Goal: Entertainment & Leisure: Consume media (video, audio)

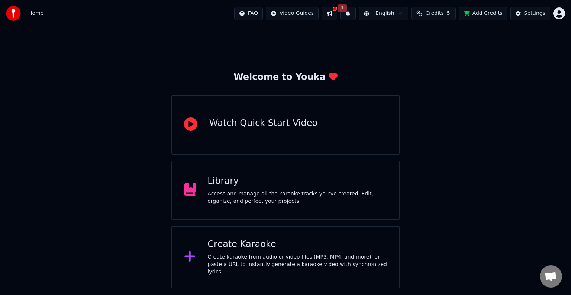
click at [330, 8] on button at bounding box center [329, 13] width 16 height 13
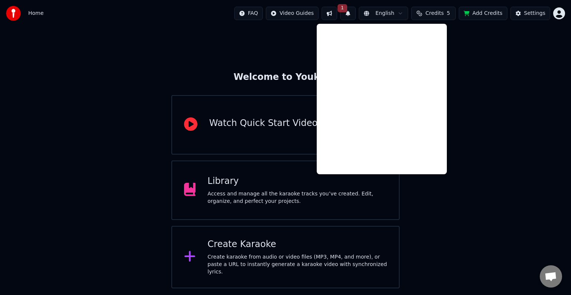
click at [346, 11] on button "1" at bounding box center [348, 13] width 16 height 13
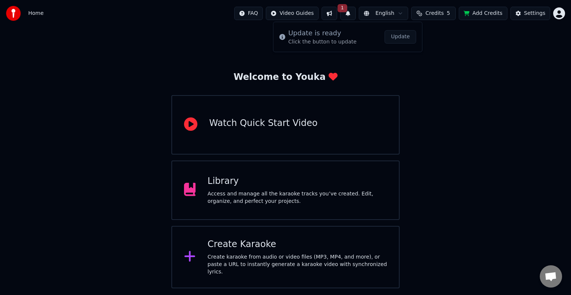
click at [445, 50] on div "Welcome to Youka Watch Quick Start Video Library Access and manage all the kara…" at bounding box center [285, 158] width 571 height 262
click at [265, 187] on div "Library Access and manage all the karaoke tracks you’ve created. Edit, organize…" at bounding box center [296, 190] width 179 height 30
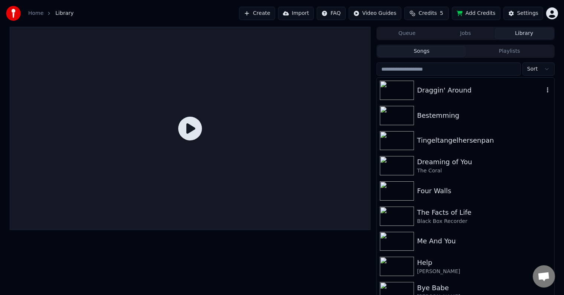
click at [394, 95] on img at bounding box center [397, 90] width 34 height 19
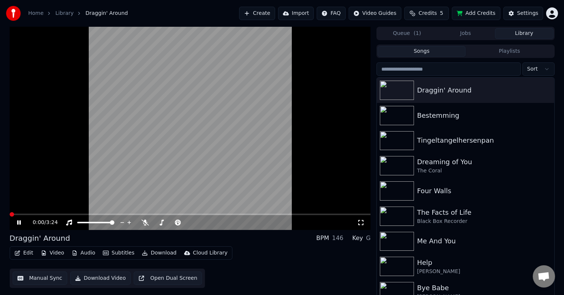
click at [10, 212] on span at bounding box center [12, 214] width 4 height 4
click at [10, 214] on span at bounding box center [10, 214] width 0 height 1
click at [184, 222] on span at bounding box center [179, 222] width 19 height 1
click at [215, 222] on icon at bounding box center [214, 222] width 7 height 7
click at [10, 217] on span at bounding box center [12, 214] width 4 height 4
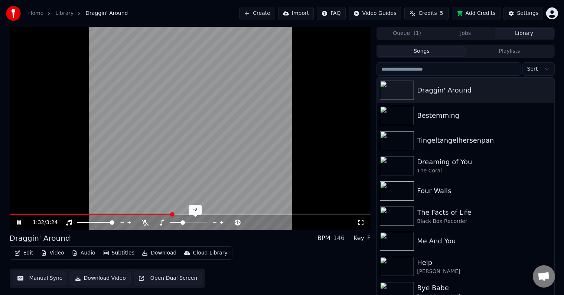
click at [214, 221] on icon at bounding box center [214, 222] width 7 height 7
click at [223, 221] on icon at bounding box center [221, 222] width 7 height 7
drag, startPoint x: 12, startPoint y: 215, endPoint x: 0, endPoint y: 214, distance: 11.6
click at [0, 214] on div "2:12 / 3:24 Draggin' Around BPM 146 Key E Edit Video Audio Subtitles Download C…" at bounding box center [282, 163] width 564 height 272
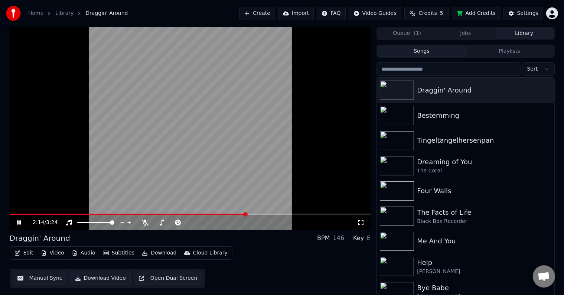
click at [10, 217] on div "2:14 / 3:24" at bounding box center [191, 222] width 362 height 15
click at [10, 214] on span at bounding box center [11, 214] width 2 height 1
click at [10, 215] on span at bounding box center [10, 214] width 0 height 1
click at [162, 225] on icon at bounding box center [161, 223] width 7 height 6
click at [222, 223] on icon at bounding box center [221, 222] width 7 height 7
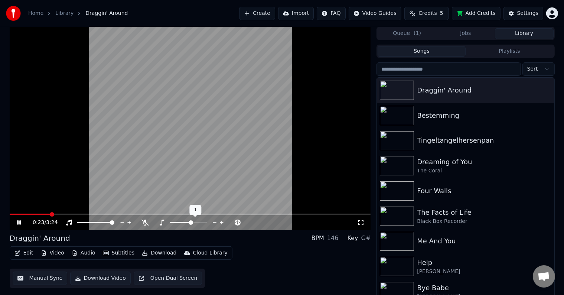
click at [222, 223] on icon at bounding box center [221, 222] width 7 height 7
click at [10, 214] on span at bounding box center [10, 214] width 0 height 1
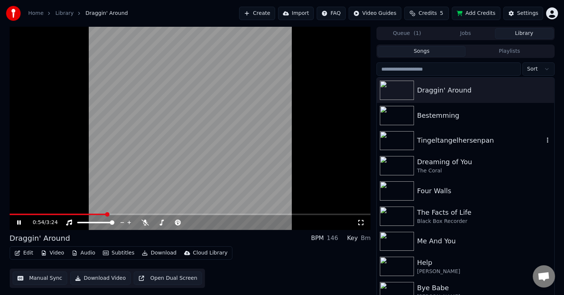
click at [396, 140] on img at bounding box center [397, 140] width 34 height 19
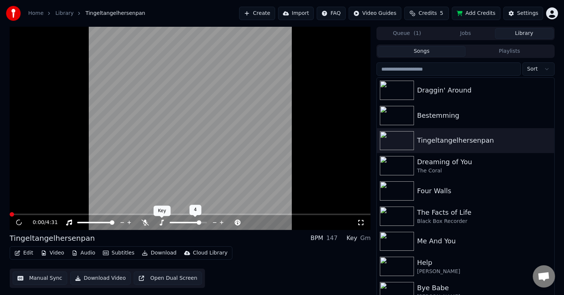
click at [163, 221] on icon at bounding box center [162, 223] width 4 height 6
click at [23, 214] on span at bounding box center [191, 214] width 362 height 1
click at [46, 214] on span at bounding box center [191, 214] width 362 height 1
click at [62, 214] on span at bounding box center [191, 214] width 362 height 1
click at [59, 215] on span at bounding box center [34, 214] width 49 height 1
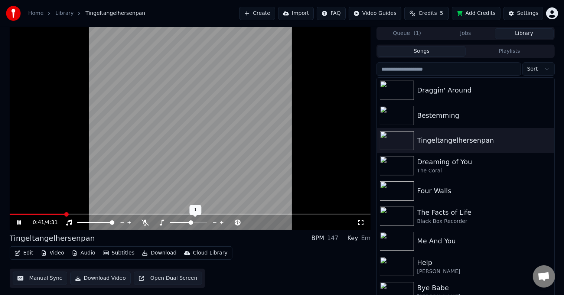
click at [191, 222] on span at bounding box center [188, 222] width 37 height 1
click at [74, 214] on span at bounding box center [191, 214] width 362 height 1
click at [78, 214] on span at bounding box center [191, 214] width 362 height 1
click at [88, 212] on video at bounding box center [191, 128] width 362 height 203
click at [88, 215] on span at bounding box center [49, 214] width 78 height 1
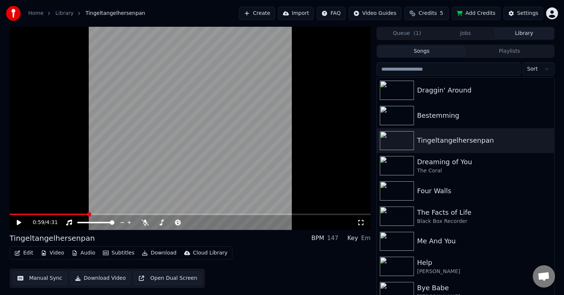
click at [106, 160] on video at bounding box center [191, 128] width 362 height 203
click at [84, 214] on span at bounding box center [50, 214] width 80 height 1
click at [194, 222] on span at bounding box center [188, 222] width 37 height 1
click at [82, 214] on span at bounding box center [54, 214] width 88 height 1
click at [95, 214] on span at bounding box center [77, 214] width 135 height 1
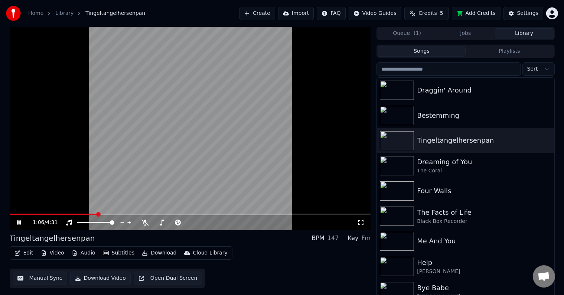
click at [81, 215] on span at bounding box center [54, 214] width 88 height 1
click at [195, 223] on span at bounding box center [194, 222] width 4 height 4
click at [197, 223] on span at bounding box center [188, 222] width 37 height 1
click at [197, 223] on span at bounding box center [196, 222] width 4 height 4
click at [199, 222] on span at bounding box center [188, 222] width 37 height 1
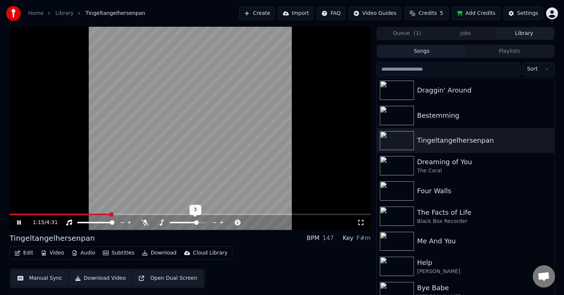
click at [199, 222] on span at bounding box center [188, 222] width 37 height 1
click at [200, 222] on span at bounding box center [188, 222] width 37 height 1
click at [88, 214] on span at bounding box center [49, 214] width 78 height 1
click at [77, 214] on span at bounding box center [44, 214] width 68 height 1
click at [111, 214] on span at bounding box center [60, 214] width 101 height 1
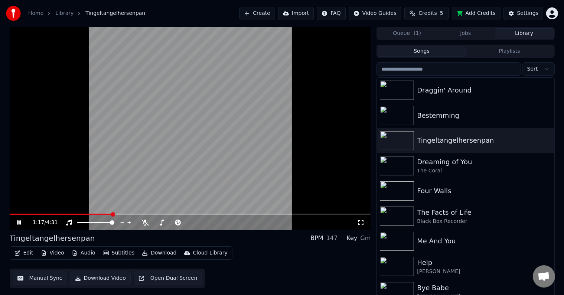
click at [89, 215] on div "1:17 / 4:31" at bounding box center [191, 222] width 362 height 15
click at [83, 214] on span at bounding box center [62, 214] width 104 height 1
click at [71, 215] on span at bounding box center [47, 214] width 74 height 1
click at [87, 213] on video at bounding box center [191, 128] width 362 height 203
click at [81, 214] on span at bounding box center [191, 214] width 362 height 1
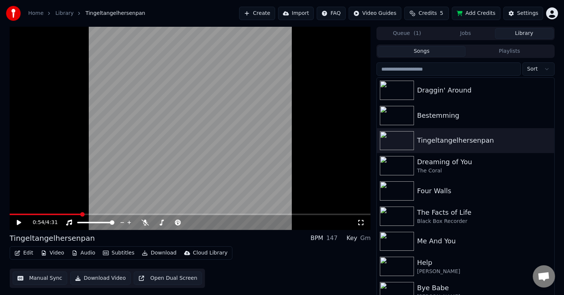
click at [109, 187] on video at bounding box center [191, 128] width 362 height 203
click at [193, 223] on span at bounding box center [185, 222] width 31 height 1
click at [87, 215] on span at bounding box center [65, 214] width 110 height 1
click at [79, 214] on span at bounding box center [49, 214] width 79 height 1
click at [73, 215] on div "1:30 / 4:31" at bounding box center [191, 222] width 362 height 15
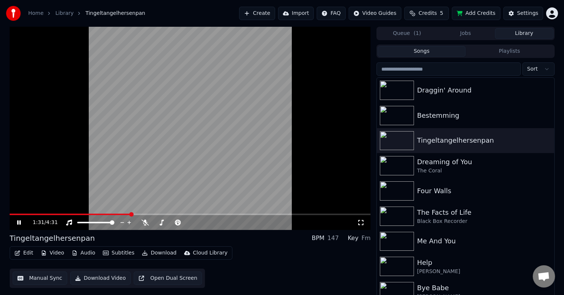
click at [67, 214] on span at bounding box center [70, 214] width 121 height 1
click at [76, 215] on span at bounding box center [191, 214] width 362 height 1
click at [80, 215] on span at bounding box center [78, 214] width 4 height 4
click at [110, 212] on video at bounding box center [191, 128] width 362 height 203
click at [101, 215] on span at bounding box center [56, 214] width 92 height 1
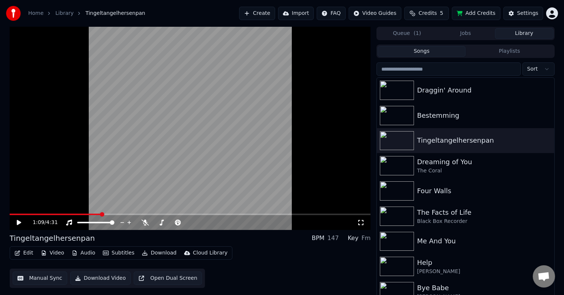
click at [91, 214] on span at bounding box center [56, 214] width 92 height 1
click at [83, 214] on span at bounding box center [47, 214] width 75 height 1
click at [83, 187] on video at bounding box center [191, 128] width 362 height 203
click at [82, 215] on span at bounding box center [48, 214] width 77 height 1
click at [162, 222] on icon at bounding box center [162, 223] width 4 height 6
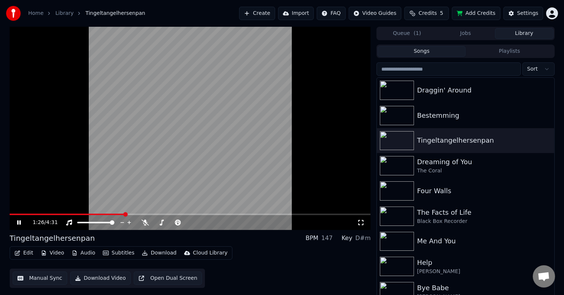
click at [93, 215] on div "1:26 / 4:31" at bounding box center [191, 222] width 362 height 15
click at [78, 214] on span at bounding box center [44, 214] width 69 height 1
click at [197, 223] on span at bounding box center [188, 222] width 37 height 1
click at [236, 143] on video at bounding box center [191, 128] width 362 height 203
click at [432, 115] on div "Bestemming" at bounding box center [480, 115] width 127 height 10
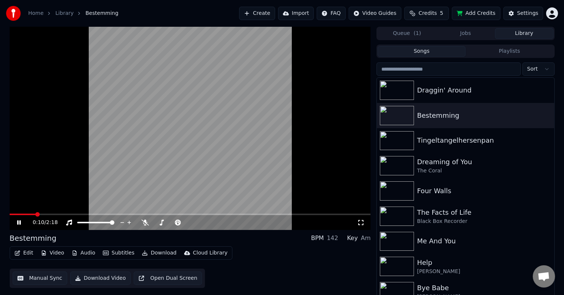
click at [37, 214] on span at bounding box center [191, 214] width 362 height 1
click at [50, 214] on span at bounding box center [191, 214] width 362 height 1
click at [66, 215] on span at bounding box center [191, 214] width 362 height 1
click at [160, 223] on icon at bounding box center [161, 223] width 7 height 6
click at [163, 141] on video at bounding box center [191, 128] width 362 height 203
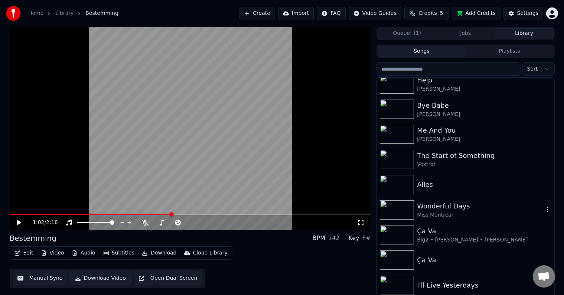
scroll to position [186, 0]
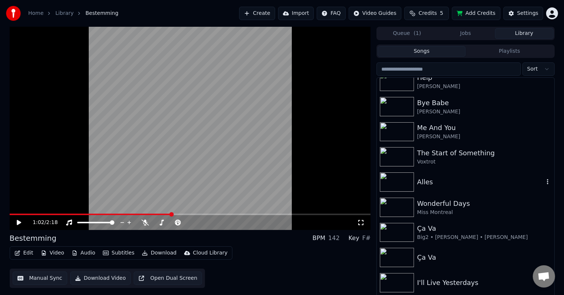
click at [479, 175] on div "Alles" at bounding box center [465, 181] width 177 height 25
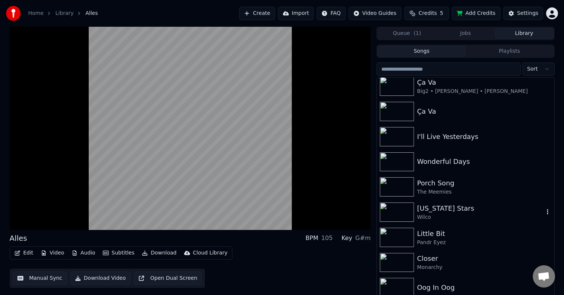
scroll to position [333, 0]
click at [456, 171] on div "Wonderful Days" at bounding box center [465, 161] width 177 height 25
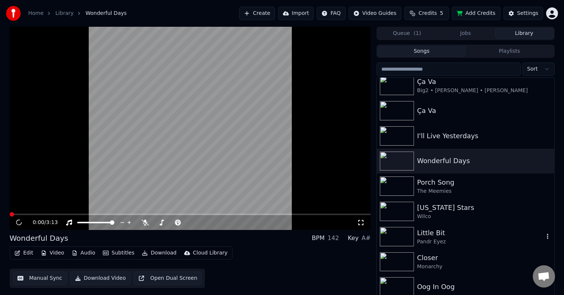
click at [446, 241] on div "Pandr Eyez" at bounding box center [480, 241] width 127 height 7
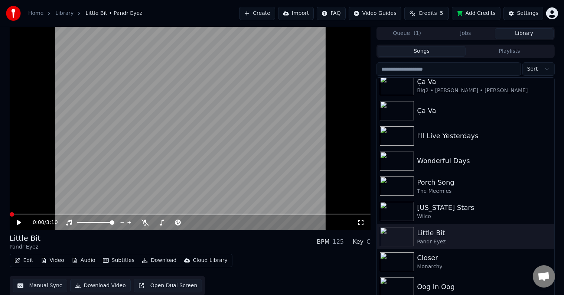
click at [67, 171] on video at bounding box center [191, 128] width 362 height 203
click at [10, 213] on span at bounding box center [12, 214] width 4 height 4
click at [194, 222] on span at bounding box center [188, 222] width 37 height 1
drag, startPoint x: 13, startPoint y: 215, endPoint x: 1, endPoint y: 215, distance: 12.3
click at [1, 215] on div "0:48 / 3:10 Little Bit Pandr Eyez BPM 125 Key D Edit Video Audio Subtitles Down…" at bounding box center [282, 163] width 564 height 272
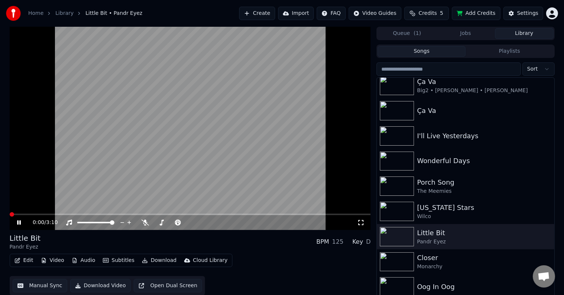
click at [10, 215] on span at bounding box center [10, 214] width 0 height 1
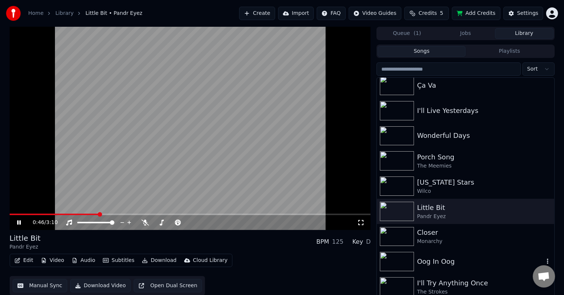
scroll to position [359, 0]
click at [451, 268] on div "Oog In Oog" at bounding box center [465, 261] width 177 height 25
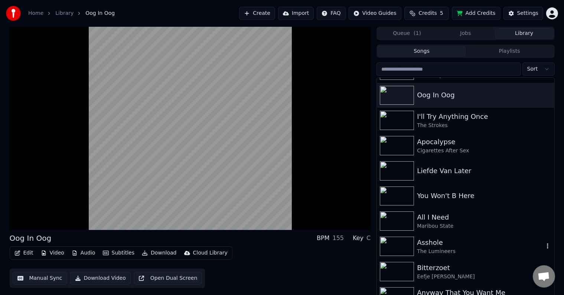
scroll to position [563, 0]
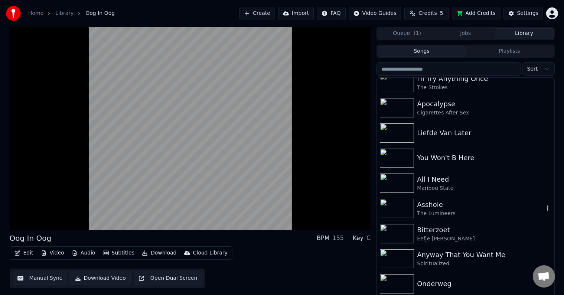
click at [498, 201] on div "Asshole" at bounding box center [480, 205] width 127 height 10
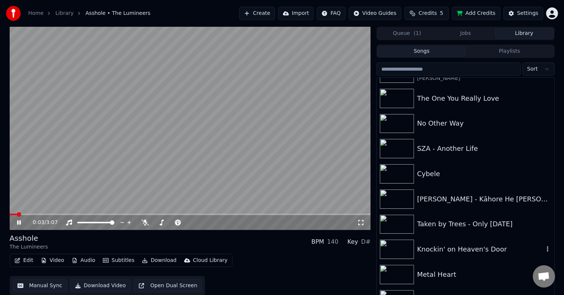
scroll to position [862, 0]
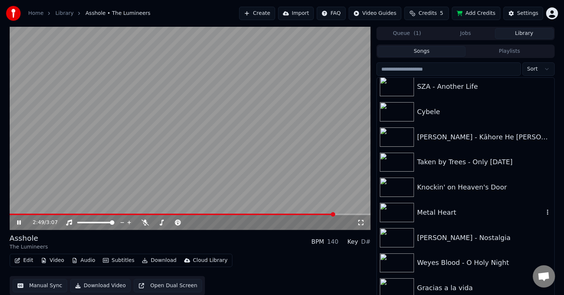
click at [450, 213] on div "Metal Heart" at bounding box center [480, 212] width 127 height 10
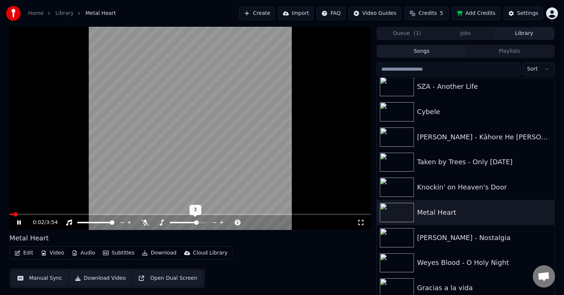
click at [198, 222] on span at bounding box center [188, 222] width 37 height 1
click at [201, 223] on span at bounding box center [188, 222] width 37 height 1
click at [220, 223] on icon at bounding box center [221, 222] width 7 height 7
click at [221, 223] on icon at bounding box center [222, 223] width 4 height 4
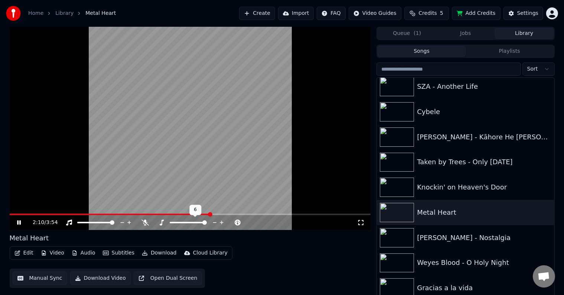
click at [186, 222] on span at bounding box center [188, 222] width 37 height 1
click at [179, 223] on span at bounding box center [174, 222] width 9 height 1
click at [10, 214] on span at bounding box center [10, 214] width 0 height 1
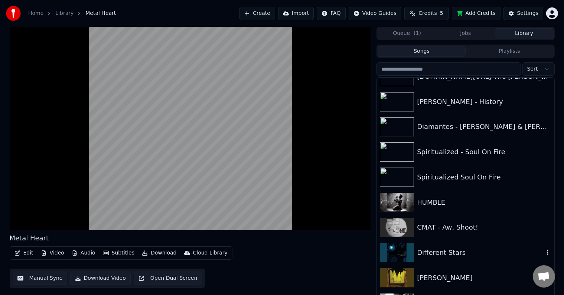
scroll to position [1096, 0]
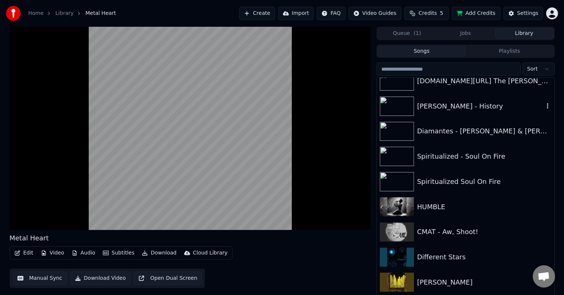
click at [428, 105] on div "[PERSON_NAME] - History" at bounding box center [480, 106] width 127 height 10
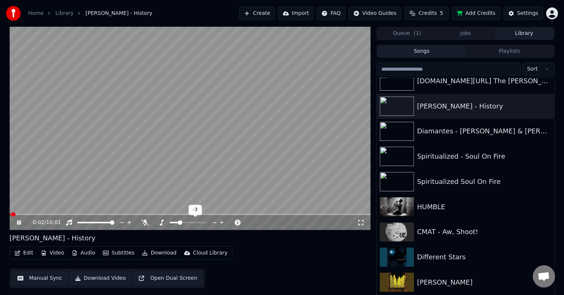
click at [180, 222] on span at bounding box center [180, 222] width 4 height 4
click at [184, 223] on span at bounding box center [188, 222] width 37 height 1
click at [188, 223] on span at bounding box center [186, 222] width 4 height 4
click at [190, 222] on span at bounding box center [188, 222] width 37 height 1
click at [194, 222] on span at bounding box center [188, 222] width 37 height 1
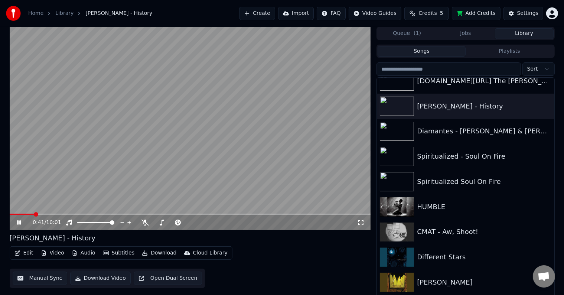
click at [34, 215] on span at bounding box center [191, 214] width 362 height 1
click at [51, 214] on span at bounding box center [191, 214] width 362 height 1
click at [48, 214] on span at bounding box center [31, 214] width 43 height 1
click at [44, 215] on span at bounding box center [27, 214] width 35 height 1
click at [37, 217] on div "0:58 / 10:01" at bounding box center [191, 222] width 362 height 15
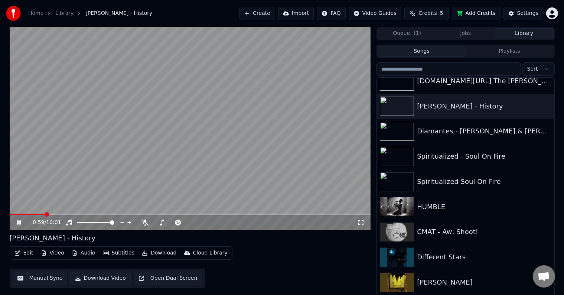
click at [40, 215] on div "0:59 / 10:01" at bounding box center [191, 222] width 362 height 15
click at [40, 214] on span at bounding box center [25, 214] width 31 height 1
click at [432, 237] on div "CMAT - Aw, Shoot!" at bounding box center [480, 232] width 127 height 10
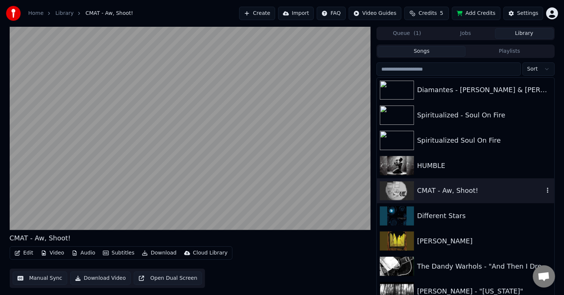
scroll to position [1159, 0]
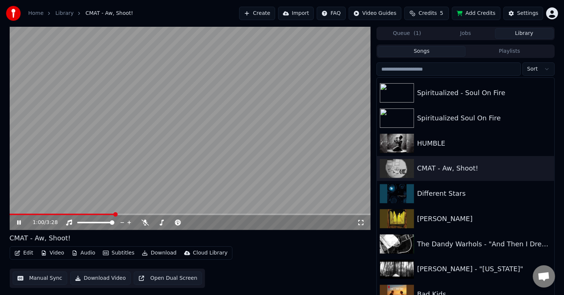
click at [208, 146] on video at bounding box center [191, 128] width 362 height 203
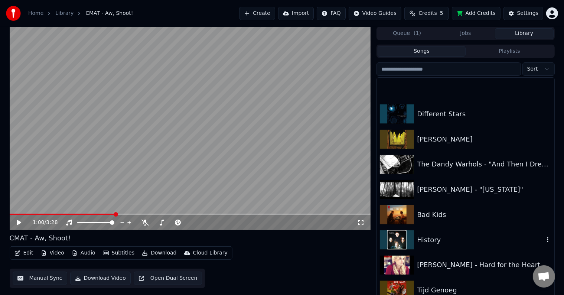
scroll to position [1297, 0]
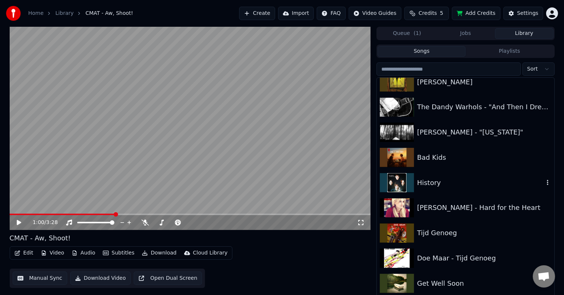
click at [433, 189] on div "History" at bounding box center [465, 182] width 177 height 25
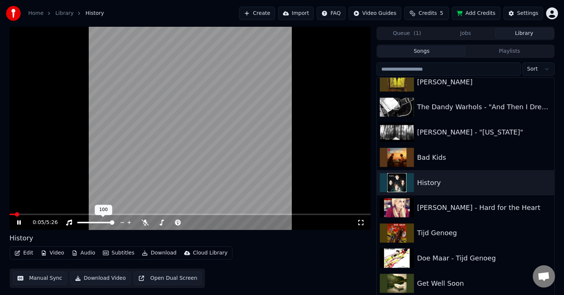
click at [107, 223] on div at bounding box center [103, 222] width 60 height 7
click at [102, 223] on div at bounding box center [103, 222] width 60 height 7
click at [101, 222] on span at bounding box center [89, 222] width 24 height 1
click at [95, 222] on span at bounding box center [89, 222] width 24 height 1
click at [192, 223] on span at bounding box center [194, 222] width 4 height 4
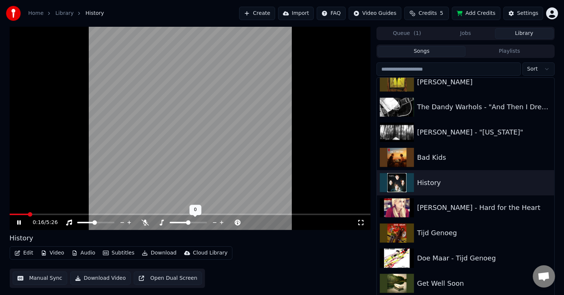
click at [188, 223] on span at bounding box center [179, 222] width 19 height 1
click at [195, 223] on span at bounding box center [188, 222] width 37 height 1
click at [189, 222] on span at bounding box center [182, 222] width 25 height 1
click at [186, 222] on span at bounding box center [188, 222] width 4 height 4
click at [182, 222] on span at bounding box center [176, 222] width 12 height 1
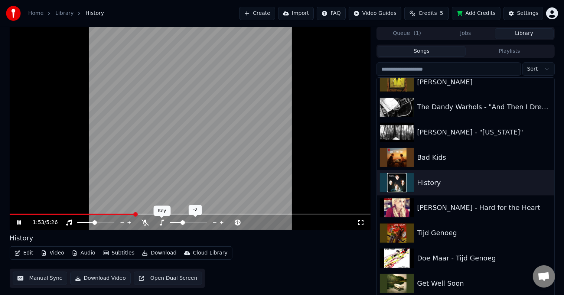
click at [162, 223] on icon at bounding box center [162, 223] width 4 height 6
click at [88, 222] on span at bounding box center [82, 222] width 10 height 1
click at [98, 171] on video at bounding box center [191, 128] width 362 height 203
click at [469, 291] on div "Get Well Soon" at bounding box center [465, 283] width 177 height 25
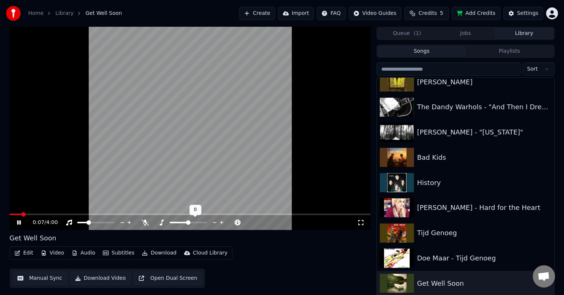
click at [184, 221] on div at bounding box center [195, 222] width 60 height 7
click at [183, 223] on span at bounding box center [179, 222] width 19 height 1
click at [181, 223] on span at bounding box center [183, 222] width 4 height 4
click at [98, 223] on span at bounding box center [95, 222] width 37 height 1
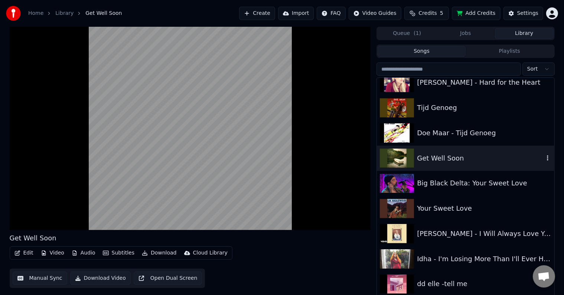
scroll to position [1422, 0]
click at [466, 204] on div "Your Sweet Love" at bounding box center [480, 208] width 127 height 10
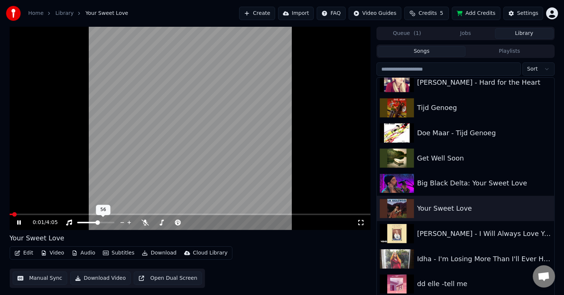
click at [91, 223] on div at bounding box center [103, 222] width 60 height 7
click at [91, 222] on span at bounding box center [87, 222] width 21 height 1
click at [190, 223] on span at bounding box center [191, 222] width 4 height 4
click at [194, 224] on span at bounding box center [194, 222] width 4 height 4
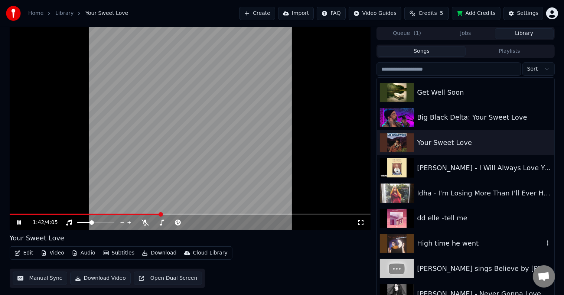
scroll to position [1490, 0]
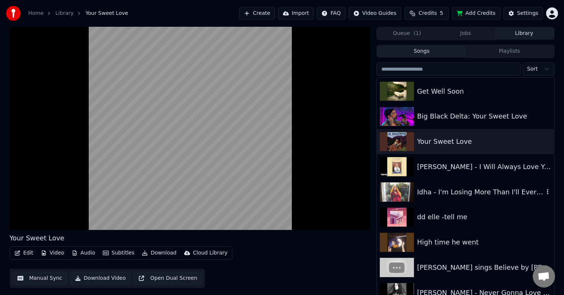
click at [468, 192] on div "Idha - I'm Losing More Than I'll Ever Have" at bounding box center [480, 192] width 127 height 10
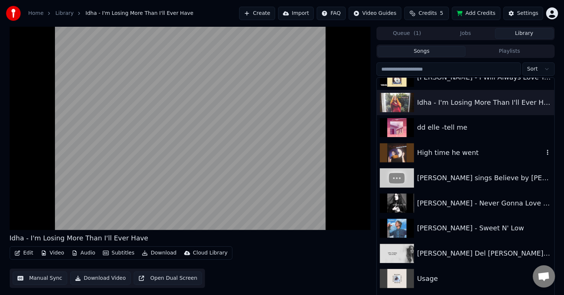
scroll to position [1590, 0]
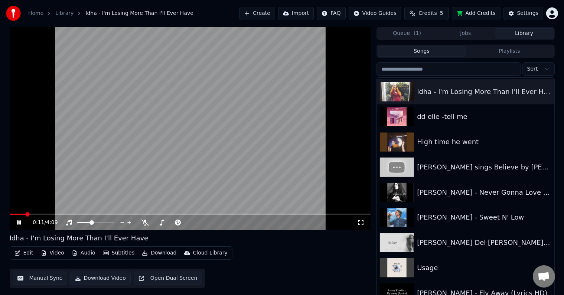
click at [25, 214] on span at bounding box center [191, 214] width 362 height 1
click at [162, 223] on icon at bounding box center [162, 223] width 4 height 6
click at [48, 216] on div "0:53 / 4:09" at bounding box center [191, 222] width 362 height 15
click at [45, 214] on span at bounding box center [28, 214] width 36 height 1
click at [32, 215] on span at bounding box center [21, 214] width 23 height 1
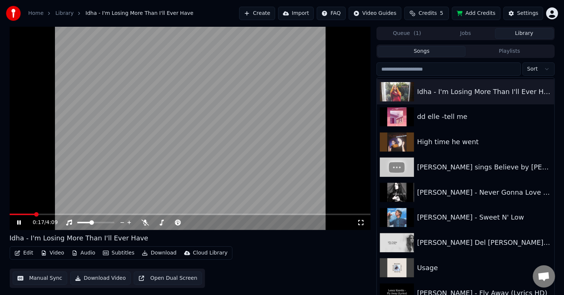
click at [22, 215] on div "0:17 / 4:09" at bounding box center [191, 222] width 362 height 15
click at [21, 214] on span at bounding box center [16, 214] width 12 height 1
click at [480, 163] on div "[PERSON_NAME] sings Believe by [PERSON_NAME]" at bounding box center [480, 167] width 127 height 10
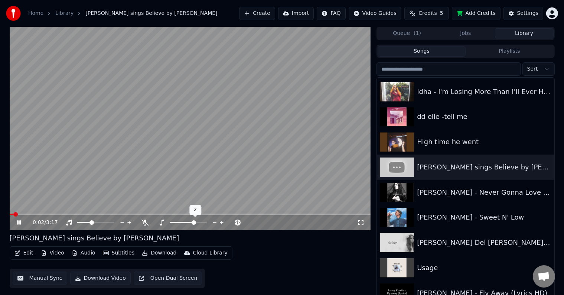
click at [195, 223] on span at bounding box center [188, 222] width 37 height 1
click at [88, 222] on span at bounding box center [82, 222] width 10 height 1
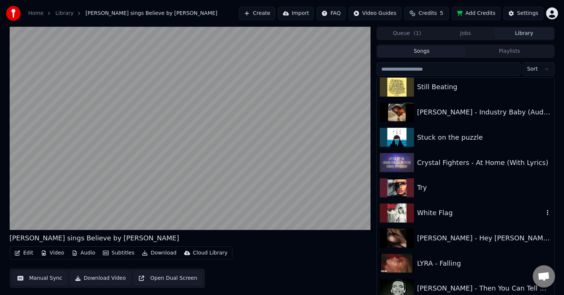
scroll to position [1999, 0]
click at [477, 136] on div "Stuck on the puzzle" at bounding box center [480, 137] width 127 height 10
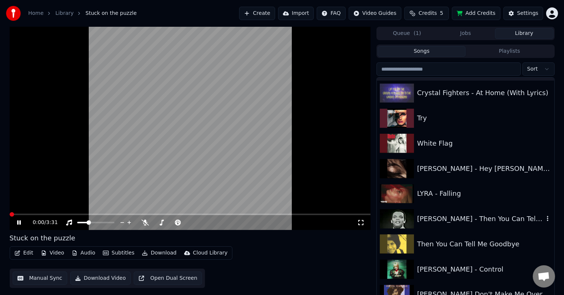
scroll to position [2070, 0]
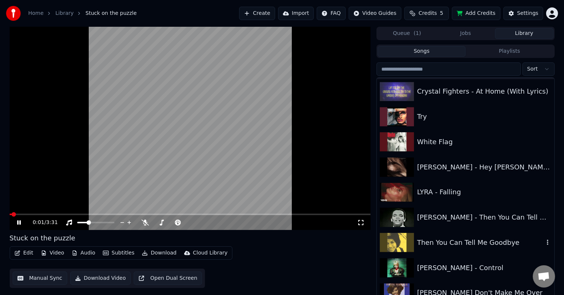
click at [461, 242] on div "Then You Can Tell Me Goodbye" at bounding box center [480, 242] width 127 height 10
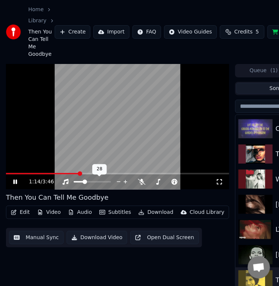
click at [91, 181] on span at bounding box center [92, 181] width 37 height 1
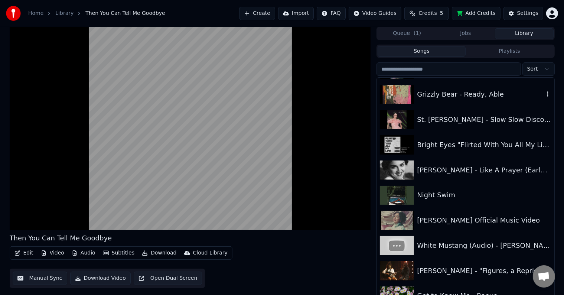
scroll to position [2749, 0]
click at [480, 118] on div "St. [PERSON_NAME] - Slow Slow Disco (Audio)" at bounding box center [480, 119] width 127 height 10
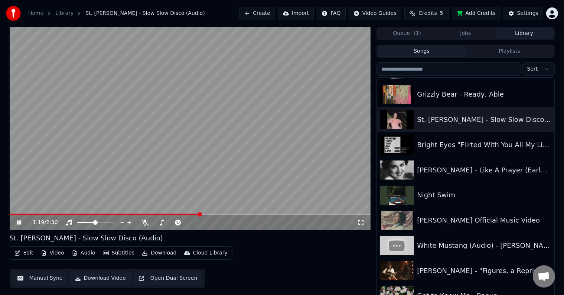
click at [239, 172] on video at bounding box center [191, 128] width 362 height 203
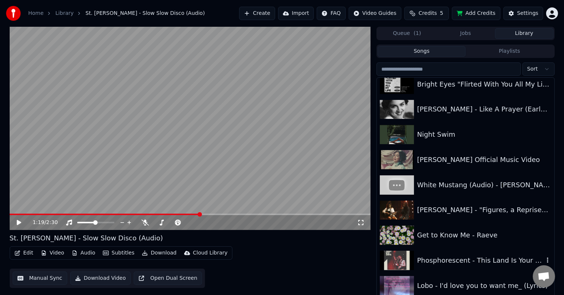
scroll to position [3, 0]
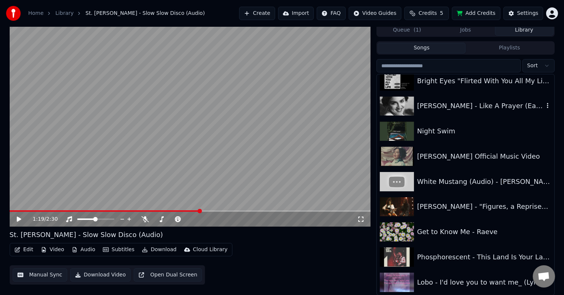
click at [461, 107] on div "[PERSON_NAME] - Like A Prayer (Early Version)" at bounding box center [480, 106] width 127 height 10
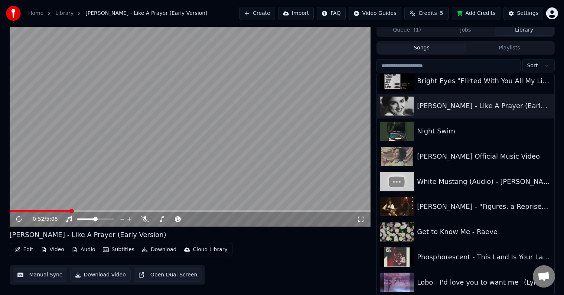
click at [70, 211] on span at bounding box center [191, 210] width 362 height 1
click at [61, 209] on video at bounding box center [191, 124] width 362 height 203
click at [64, 210] on span at bounding box center [42, 210] width 64 height 1
click at [57, 173] on video at bounding box center [191, 124] width 362 height 203
click at [114, 220] on span at bounding box center [112, 219] width 4 height 4
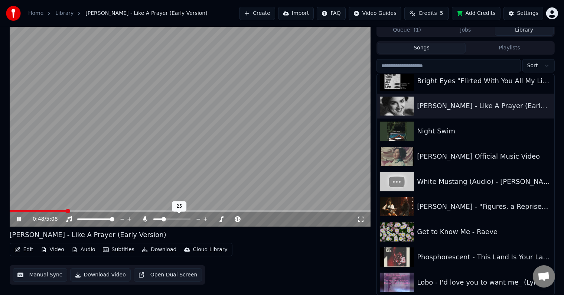
click at [163, 218] on span at bounding box center [171, 218] width 37 height 1
click at [57, 209] on video at bounding box center [191, 124] width 362 height 203
click at [56, 211] on span at bounding box center [40, 210] width 60 height 1
click at [38, 187] on video at bounding box center [191, 124] width 362 height 203
click at [145, 221] on icon at bounding box center [145, 219] width 4 height 6
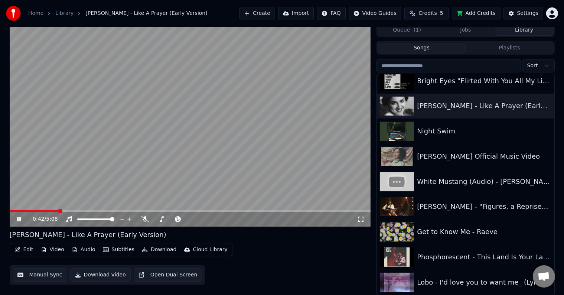
click at [58, 211] on span at bounding box center [34, 210] width 49 height 1
click at [165, 218] on span at bounding box center [171, 218] width 37 height 1
click at [163, 220] on icon at bounding box center [161, 219] width 7 height 6
click at [54, 210] on span at bounding box center [32, 210] width 45 height 1
click at [144, 221] on icon at bounding box center [145, 219] width 7 height 6
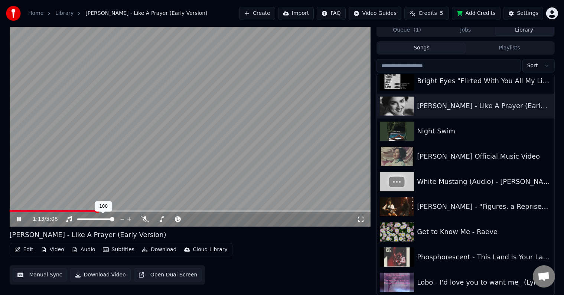
click at [71, 210] on span at bounding box center [53, 210] width 87 height 1
click at [263, 148] on video at bounding box center [191, 124] width 362 height 203
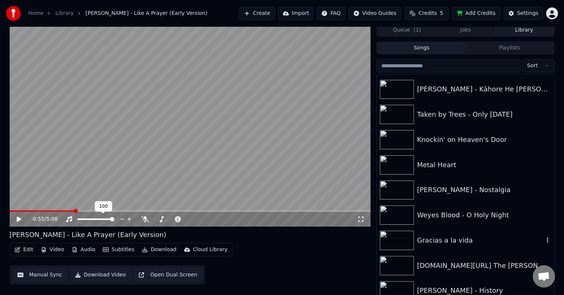
scroll to position [907, 0]
click at [446, 212] on div "Weyes Blood - O Holy Night" at bounding box center [480, 215] width 127 height 10
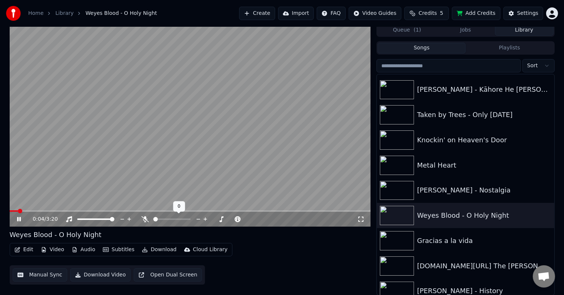
click at [161, 218] on span at bounding box center [171, 218] width 37 height 1
click at [146, 219] on icon at bounding box center [145, 219] width 4 height 6
click at [107, 210] on span at bounding box center [96, 210] width 173 height 1
click at [163, 220] on div at bounding box center [179, 218] width 60 height 7
click at [165, 217] on div at bounding box center [179, 218] width 60 height 7
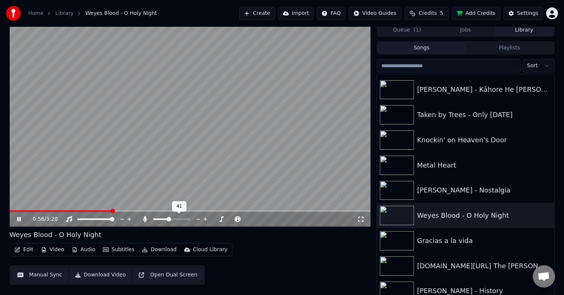
click at [169, 218] on span at bounding box center [171, 218] width 37 height 1
click at [195, 218] on span at bounding box center [188, 218] width 37 height 1
click at [146, 220] on icon at bounding box center [145, 219] width 4 height 6
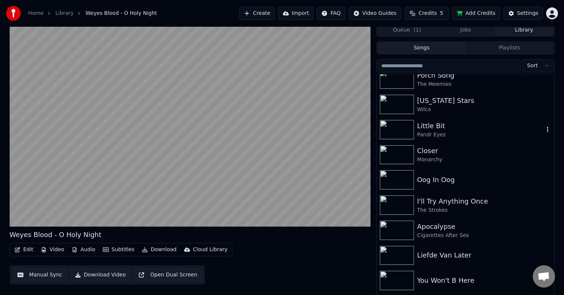
scroll to position [369, 0]
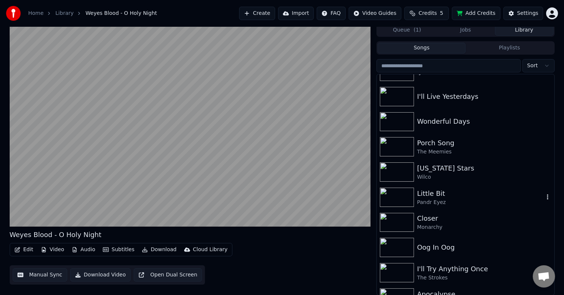
click at [451, 202] on div "Pandr Eyez" at bounding box center [480, 202] width 127 height 7
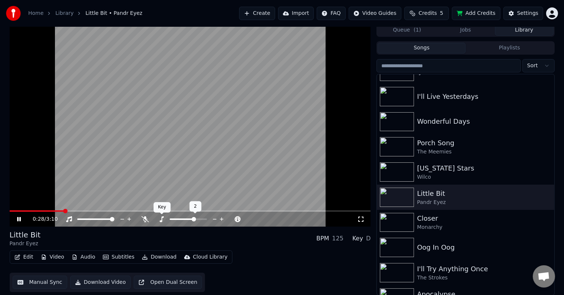
click at [164, 218] on icon at bounding box center [161, 219] width 7 height 6
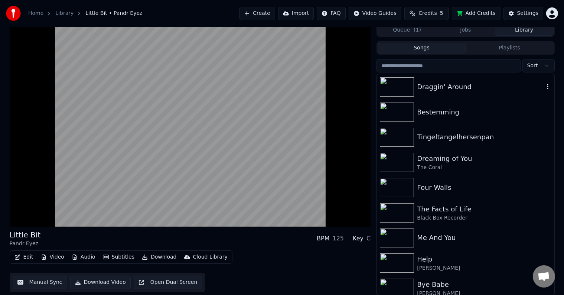
click at [453, 94] on div "Draggin' Around" at bounding box center [465, 86] width 177 height 25
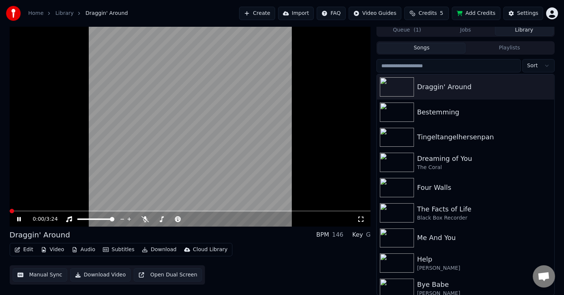
click at [10, 211] on span at bounding box center [12, 211] width 4 height 4
click at [430, 139] on div "Tingeltangelhersenpan" at bounding box center [480, 137] width 127 height 10
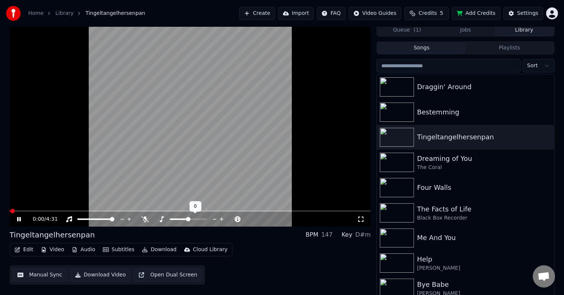
click at [193, 218] on span at bounding box center [188, 218] width 37 height 1
click at [69, 213] on div "0:03 / 4:31" at bounding box center [191, 219] width 362 height 15
click at [75, 210] on span at bounding box center [191, 210] width 362 height 1
click at [106, 220] on div at bounding box center [103, 218] width 60 height 7
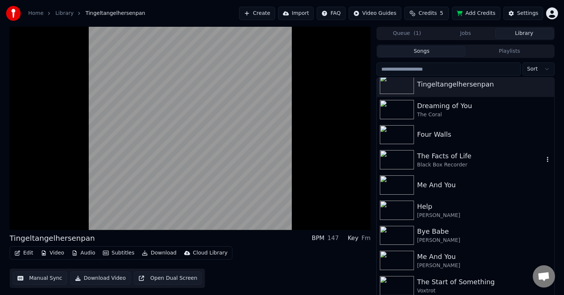
scroll to position [62, 0]
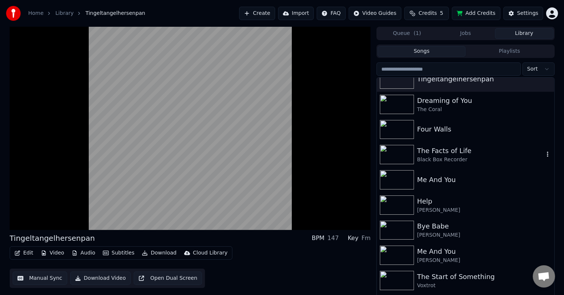
click at [485, 151] on div "The Facts of Life" at bounding box center [480, 151] width 127 height 10
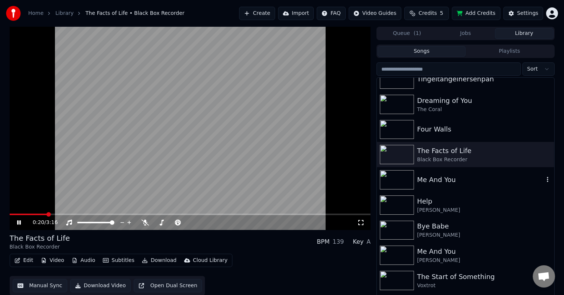
click at [476, 175] on div "Me And You" at bounding box center [480, 180] width 127 height 10
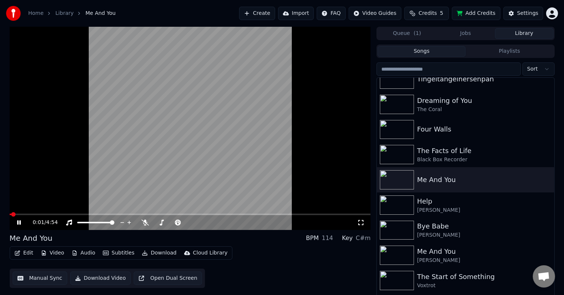
click at [80, 213] on video at bounding box center [191, 128] width 362 height 203
click at [79, 215] on span at bounding box center [191, 214] width 362 height 1
click at [94, 190] on video at bounding box center [191, 128] width 362 height 203
click at [102, 215] on span at bounding box center [191, 214] width 362 height 1
click at [223, 224] on icon at bounding box center [221, 222] width 7 height 7
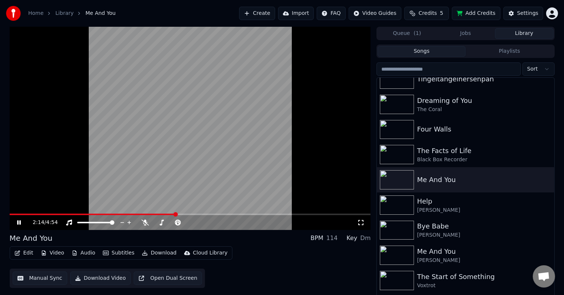
click at [315, 135] on video at bounding box center [191, 128] width 362 height 203
